Goal: Task Accomplishment & Management: Manage account settings

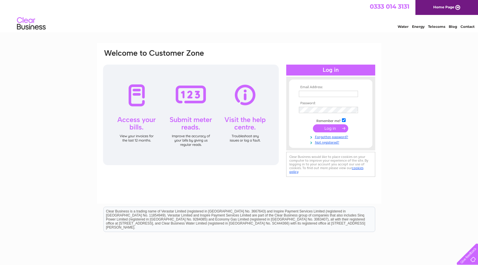
click at [320, 93] on input "text" at bounding box center [328, 94] width 59 height 6
drag, startPoint x: 323, startPoint y: 92, endPoint x: 326, endPoint y: 92, distance: 3.0
click at [323, 92] on input "text" at bounding box center [329, 94] width 60 height 7
click at [333, 94] on input "text" at bounding box center [328, 94] width 59 height 6
paste input "PortHotel2024"
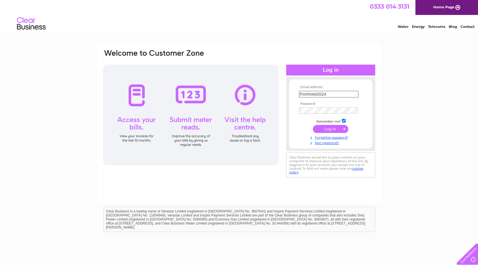
type input "PortHotel2024"
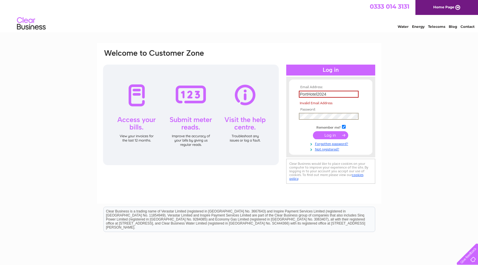
click at [343, 112] on td at bounding box center [330, 116] width 67 height 10
drag, startPoint x: 339, startPoint y: 93, endPoint x: 273, endPoint y: 102, distance: 66.9
click at [273, 102] on div "Email Address: PortHotel2024 Invalid Email Address Password: Forgotten password?" at bounding box center [238, 117] width 273 height 136
